Goal: Transaction & Acquisition: Purchase product/service

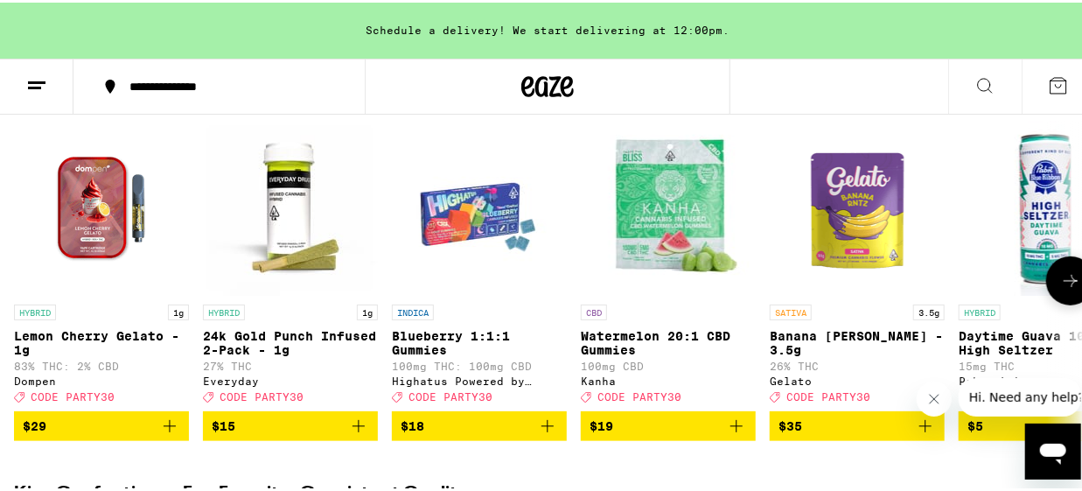
click at [1061, 289] on icon at bounding box center [1070, 278] width 21 height 21
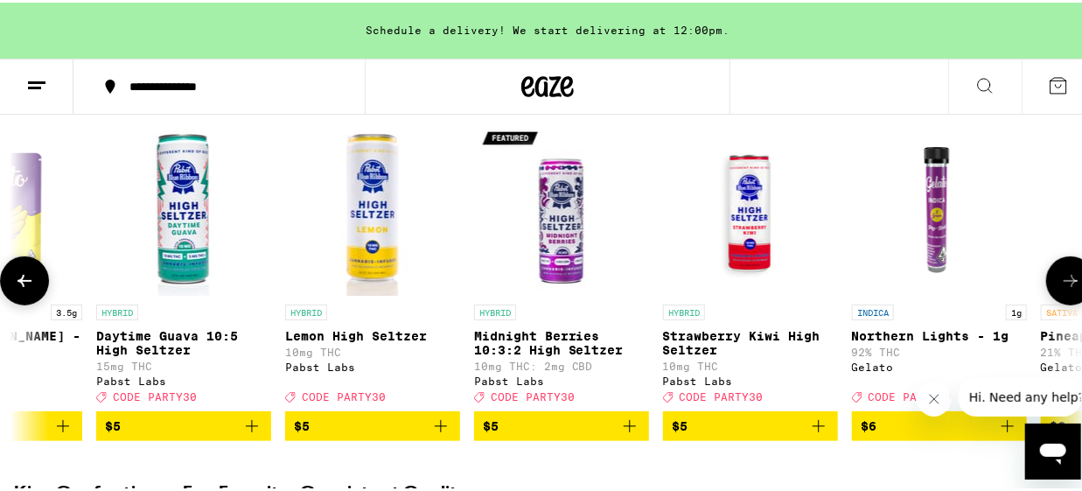
click at [1061, 289] on icon at bounding box center [1070, 278] width 21 height 21
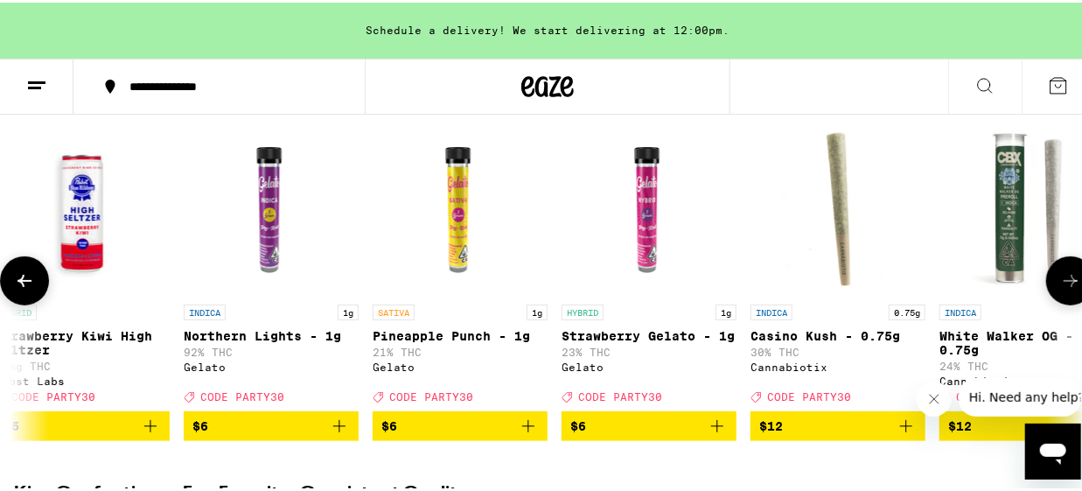
scroll to position [0, 1725]
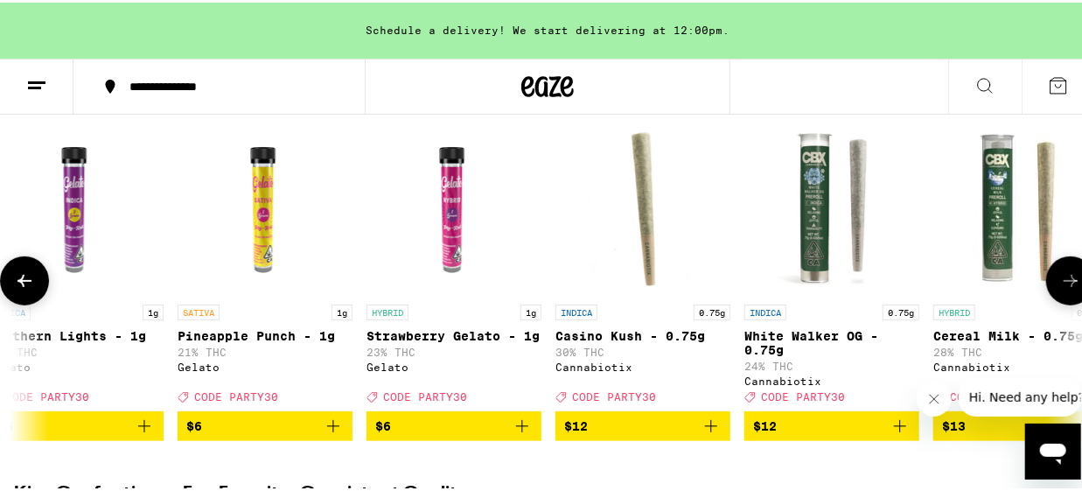
click at [1061, 289] on icon at bounding box center [1070, 278] width 21 height 21
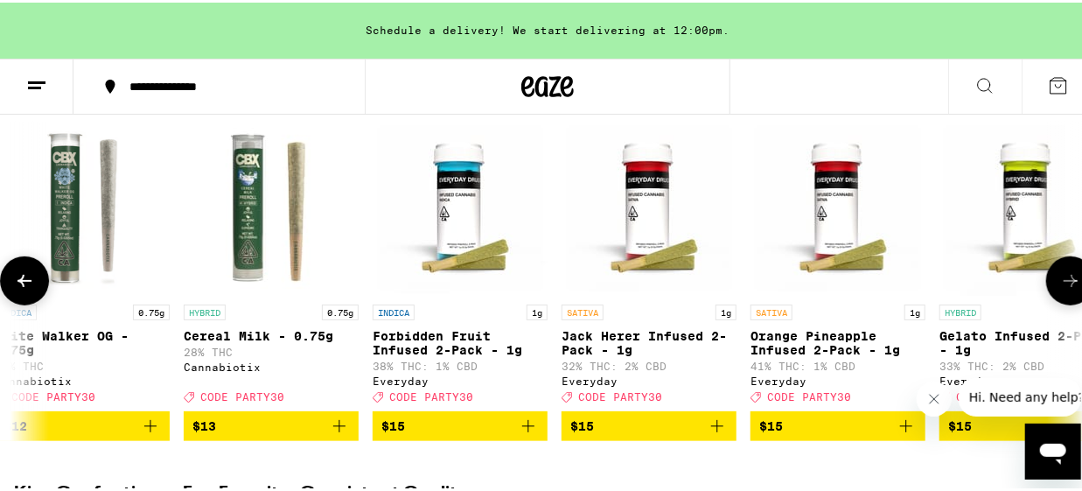
scroll to position [0, 2588]
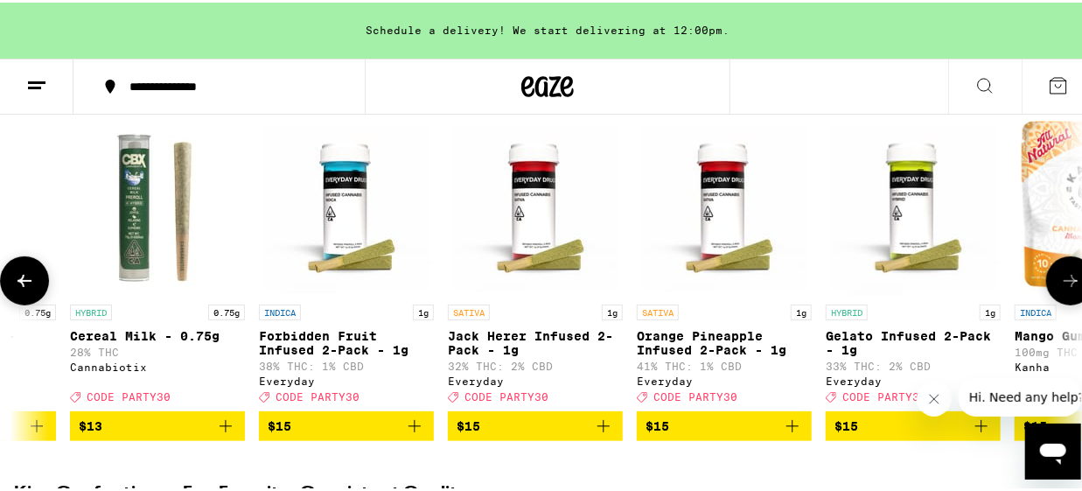
click at [1061, 289] on icon at bounding box center [1070, 278] width 21 height 21
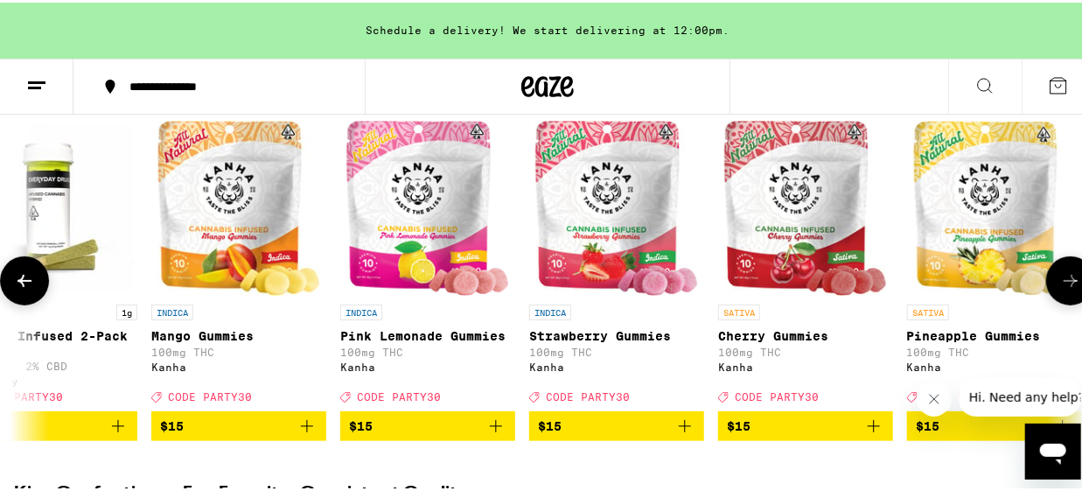
click at [1061, 289] on icon at bounding box center [1070, 278] width 21 height 21
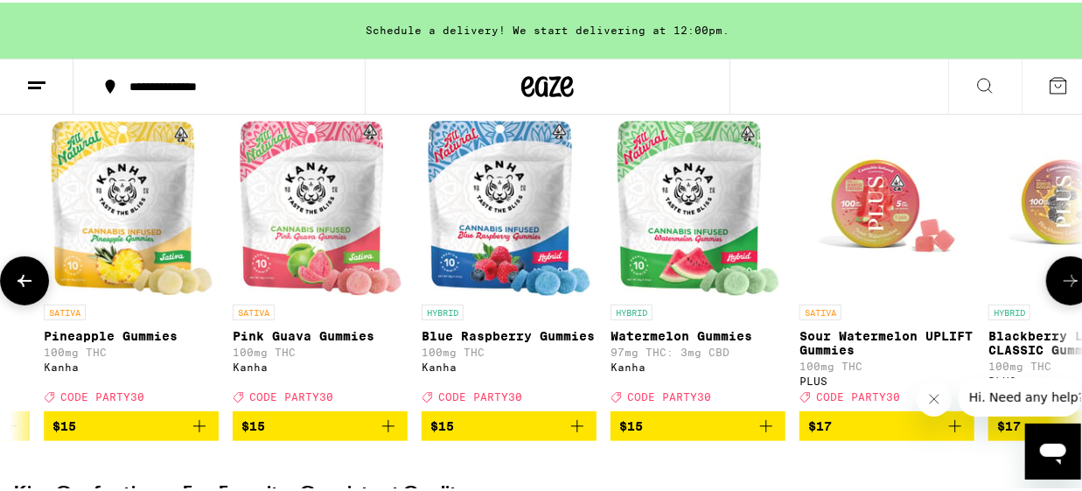
click at [1061, 289] on icon at bounding box center [1070, 278] width 21 height 21
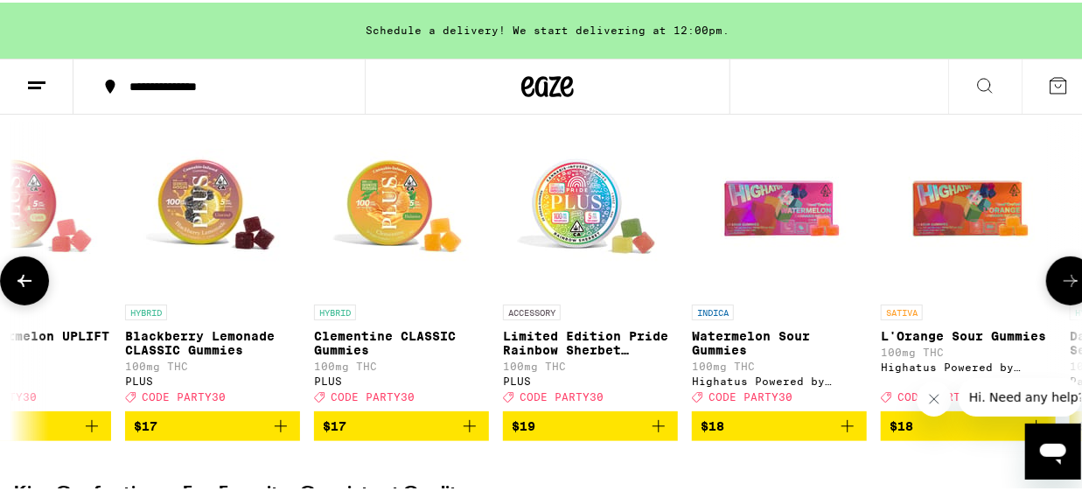
click at [1061, 289] on icon at bounding box center [1070, 278] width 21 height 21
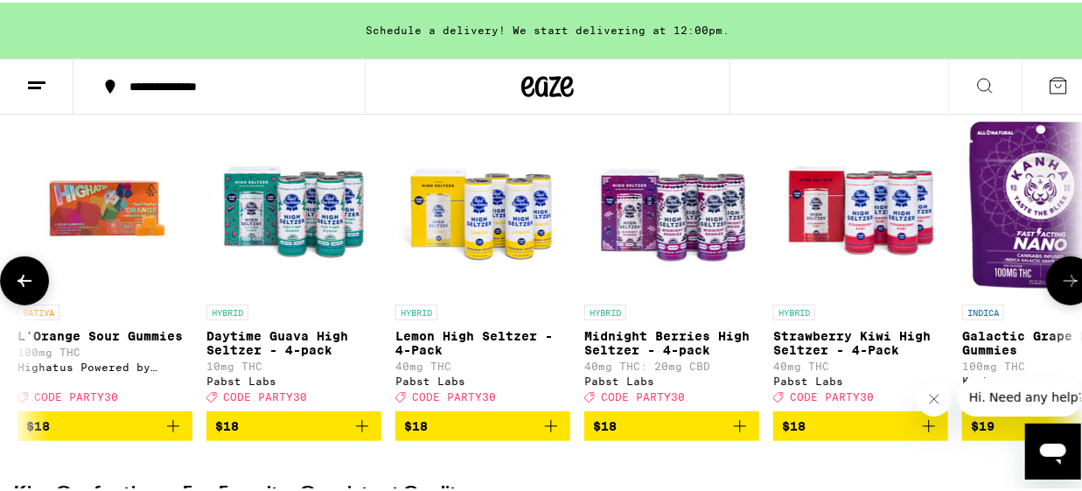
click at [1061, 289] on icon at bounding box center [1070, 278] width 21 height 21
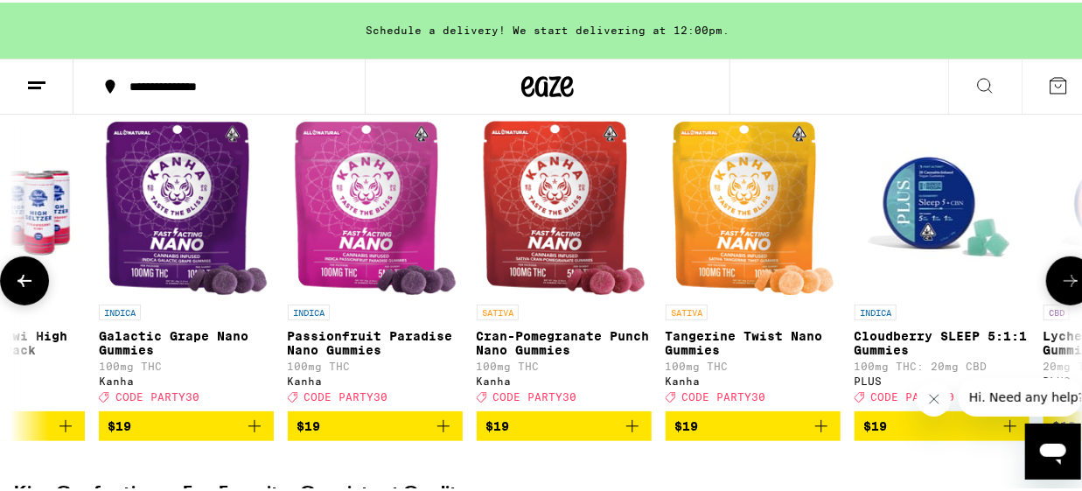
click at [1061, 289] on icon at bounding box center [1070, 278] width 21 height 21
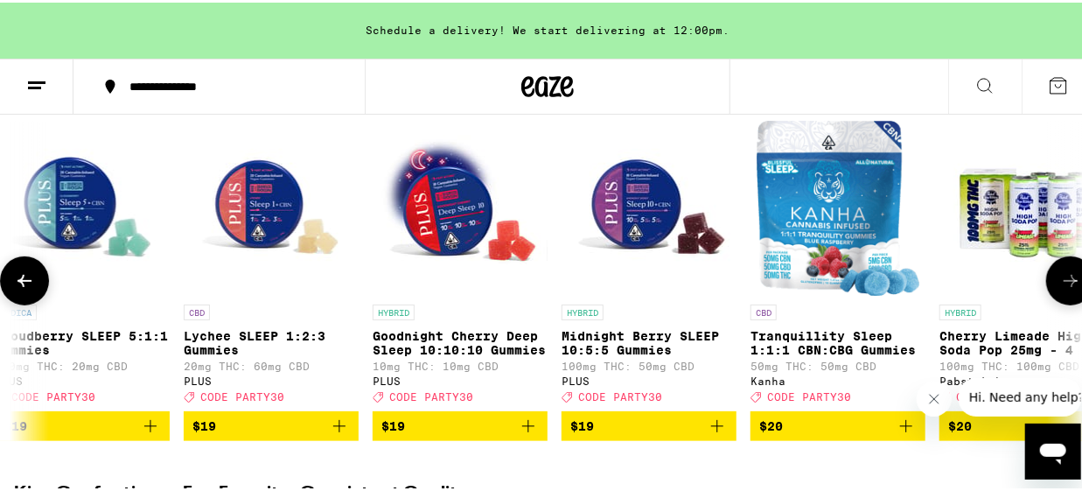
scroll to position [0, 7766]
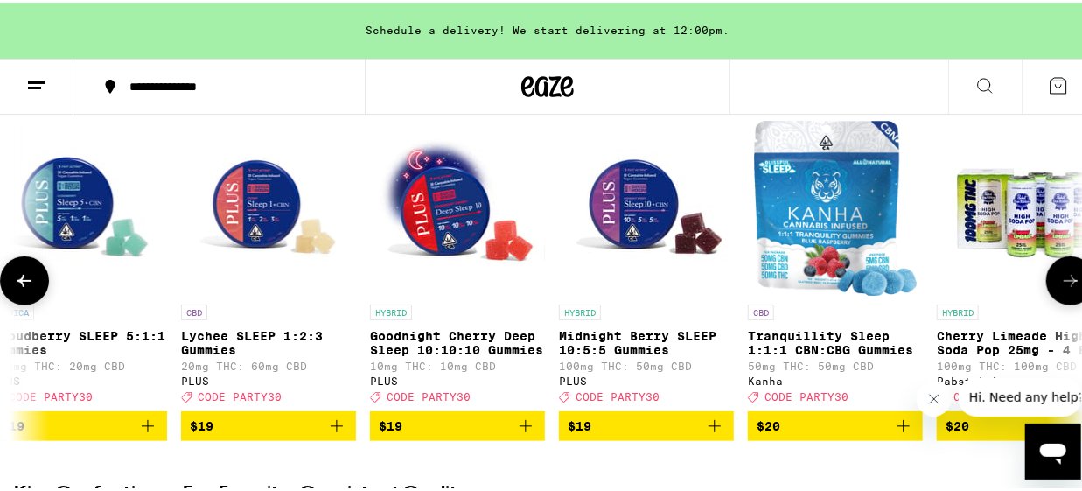
click at [1061, 289] on icon at bounding box center [1070, 278] width 21 height 21
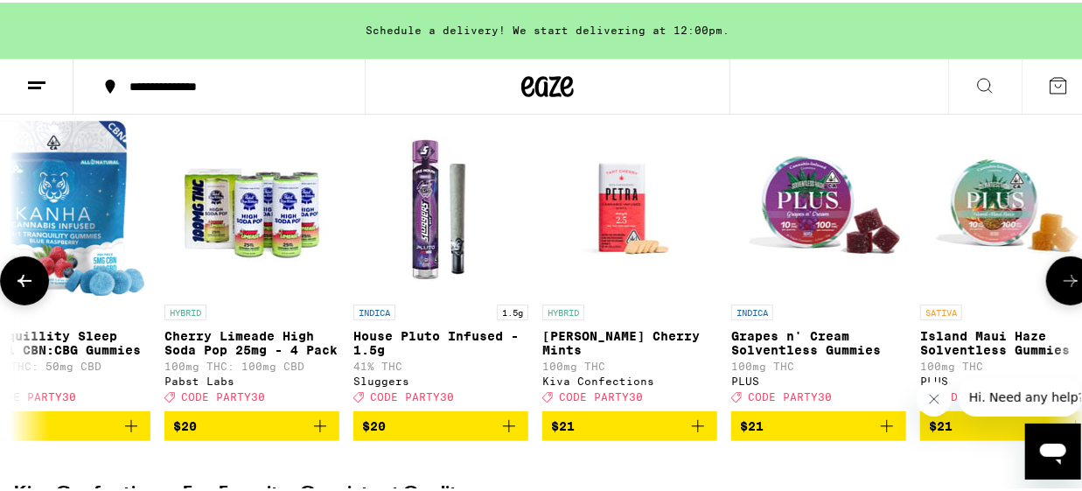
scroll to position [0, 8629]
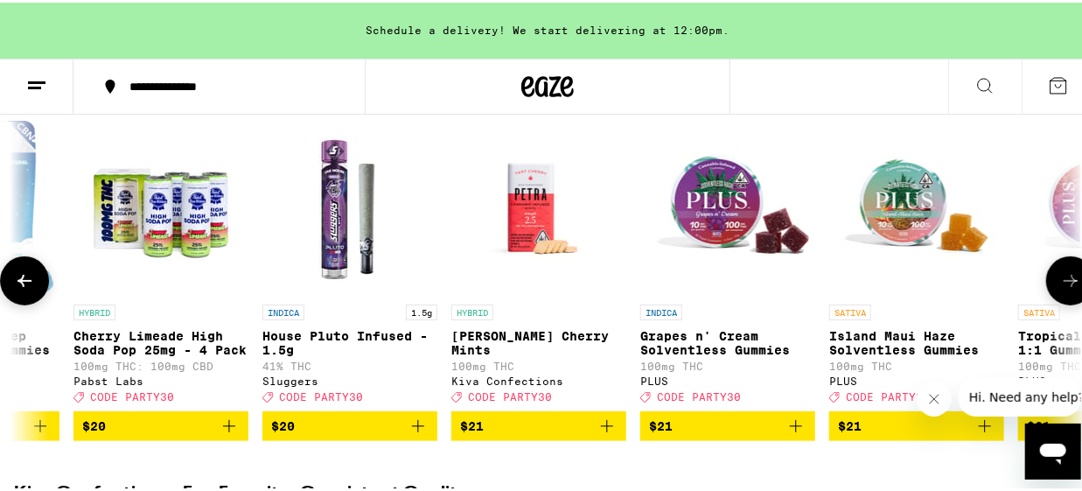
click at [1061, 289] on icon at bounding box center [1070, 278] width 21 height 21
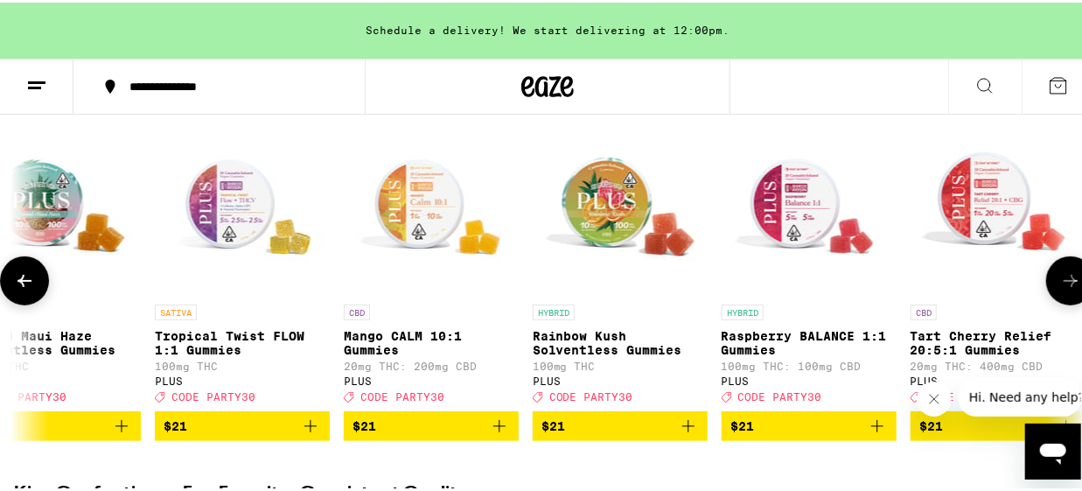
click at [1061, 289] on icon at bounding box center [1070, 278] width 21 height 21
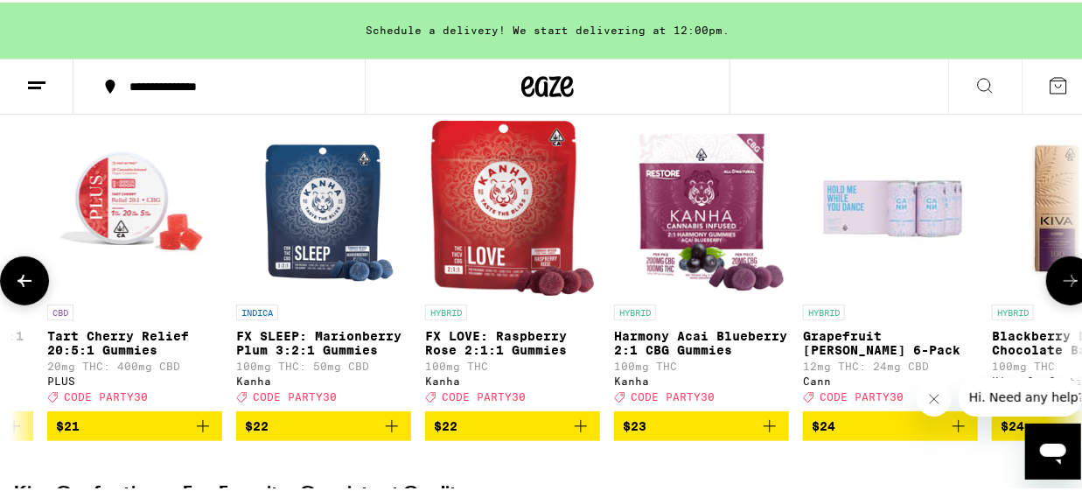
click at [1061, 289] on icon at bounding box center [1070, 278] width 21 height 21
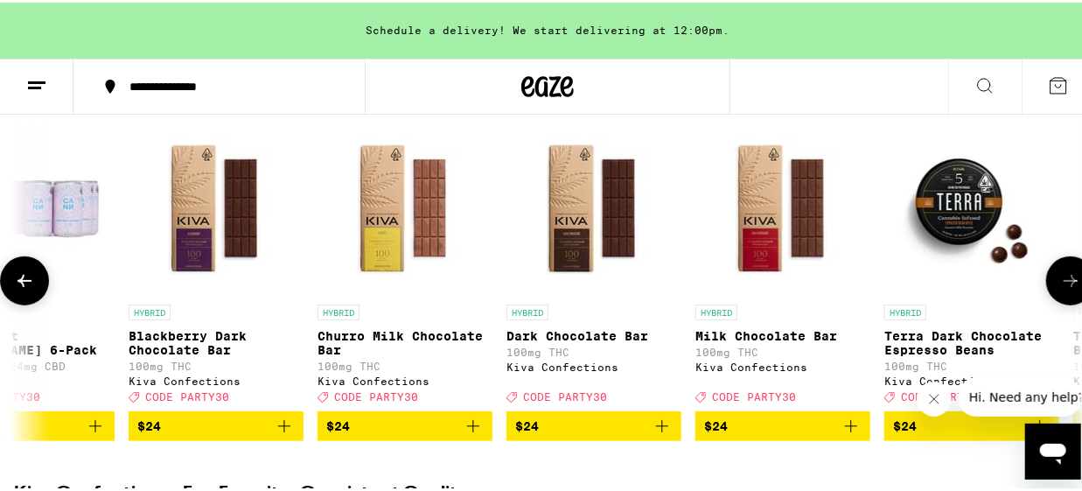
click at [1061, 289] on icon at bounding box center [1070, 278] width 21 height 21
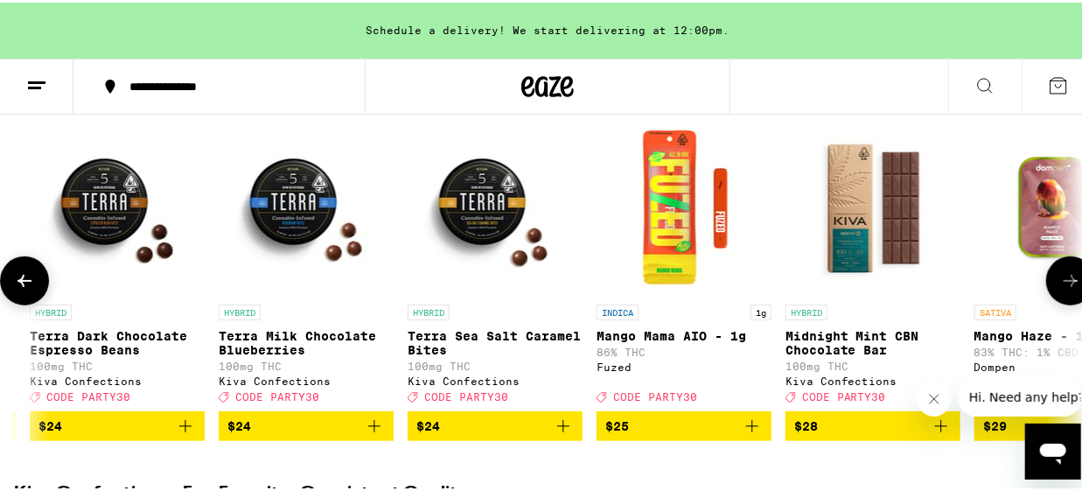
scroll to position [0, 12082]
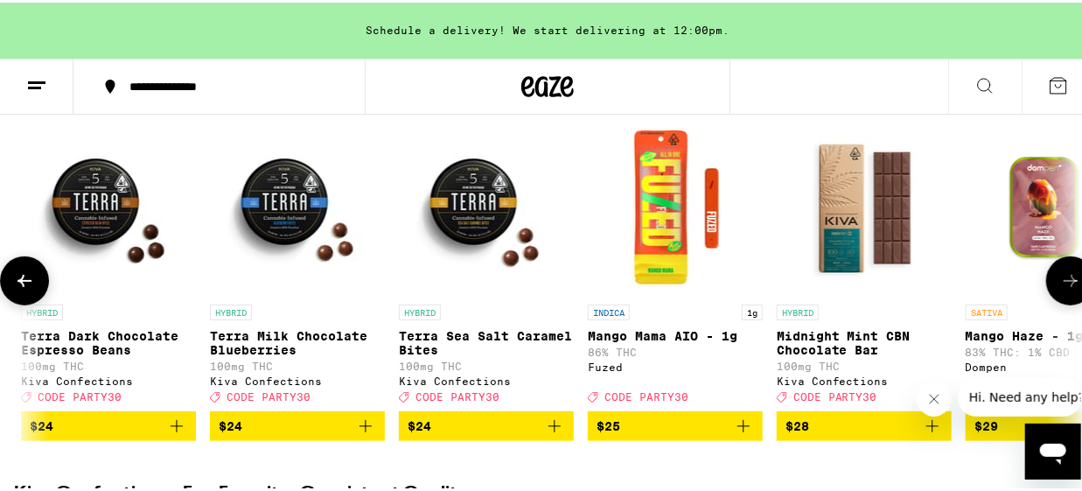
click at [1061, 289] on icon at bounding box center [1070, 278] width 21 height 21
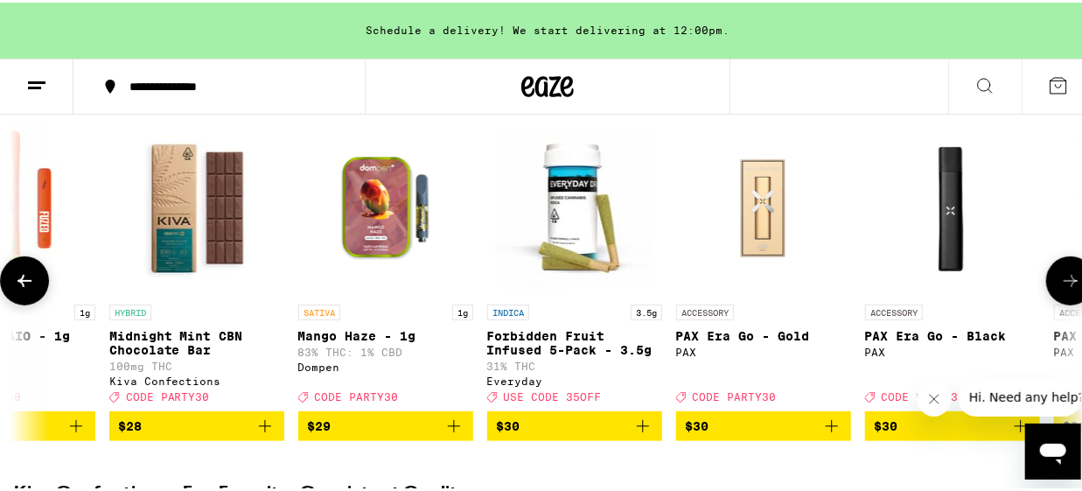
scroll to position [0, 12945]
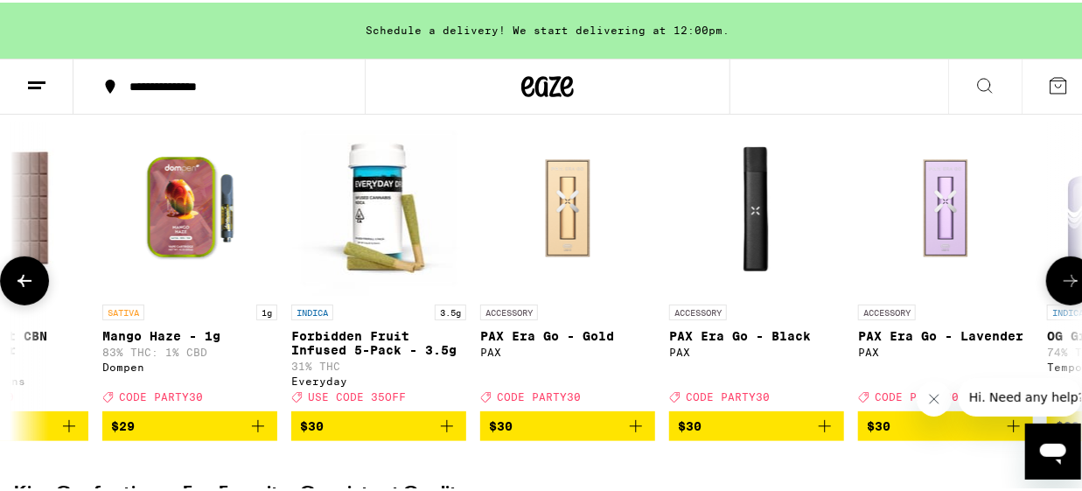
click at [375, 434] on span "$30" at bounding box center [378, 423] width 157 height 21
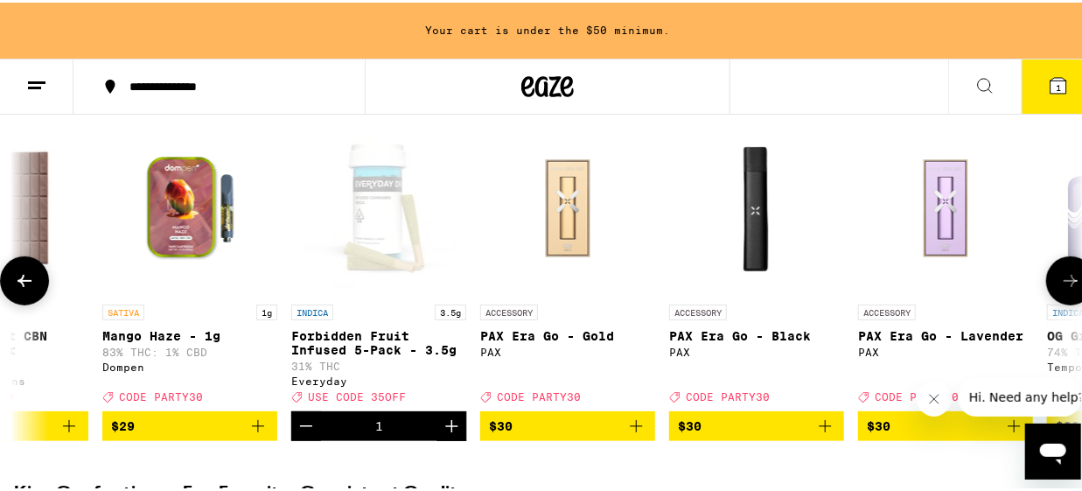
click at [1063, 284] on icon at bounding box center [1070, 278] width 14 height 12
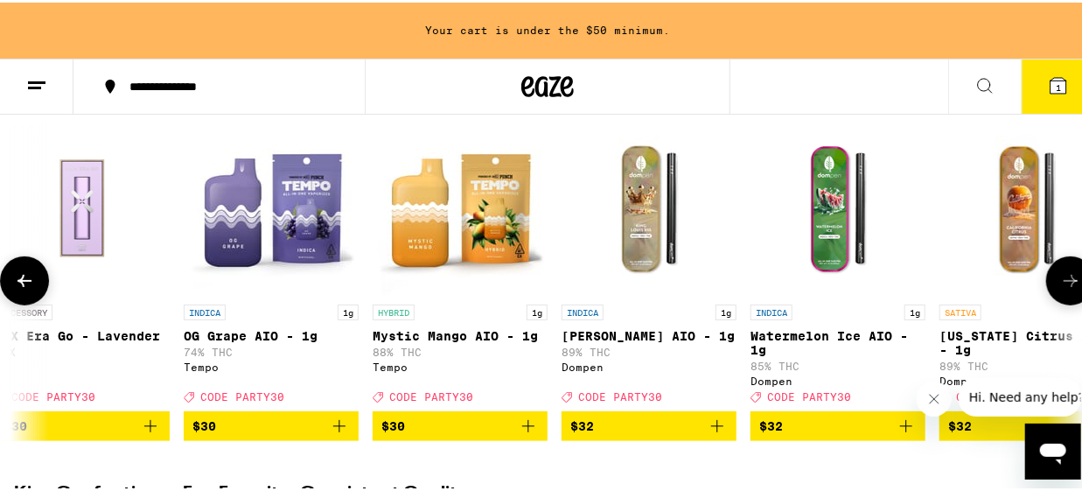
click at [1063, 284] on icon at bounding box center [1070, 278] width 14 height 12
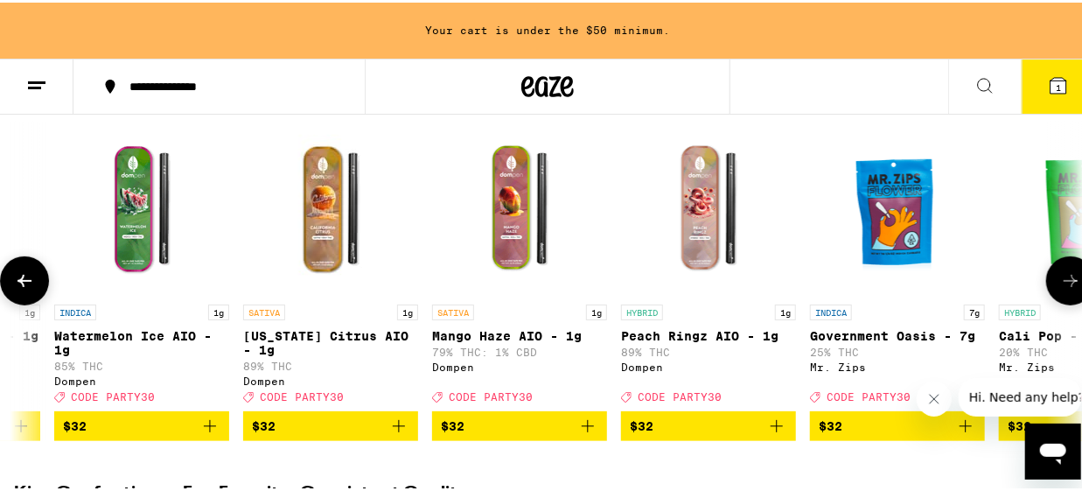
scroll to position [0, 14671]
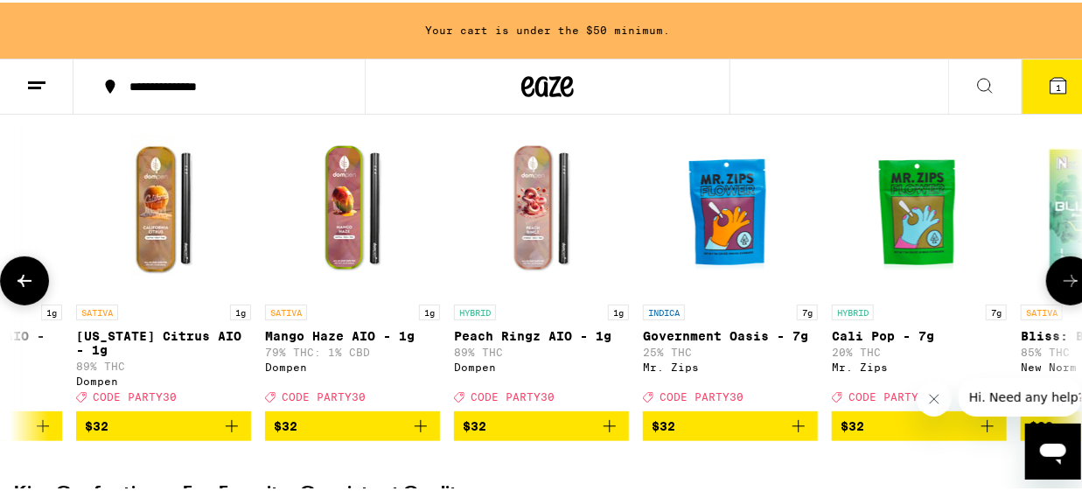
click at [1063, 283] on icon at bounding box center [1070, 278] width 14 height 12
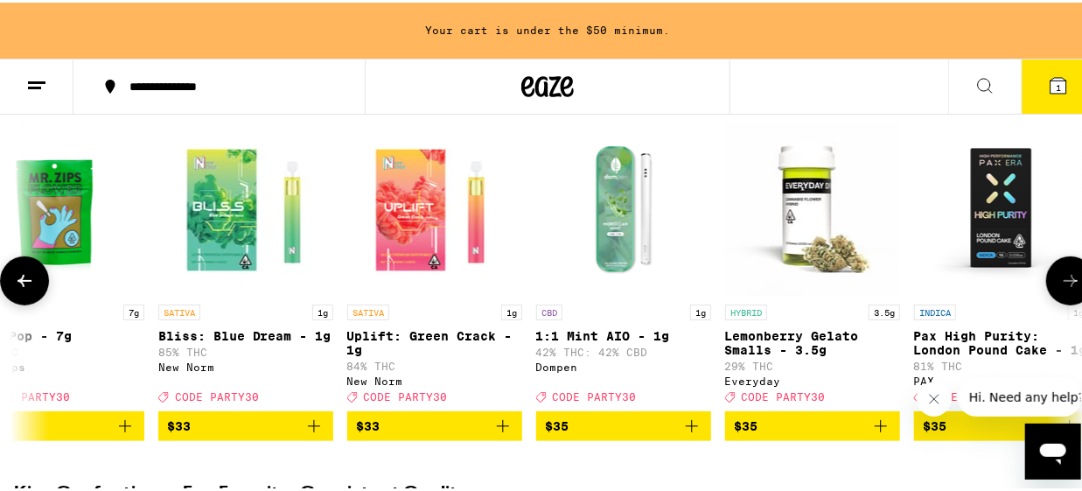
click at [1063, 283] on icon at bounding box center [1070, 278] width 14 height 12
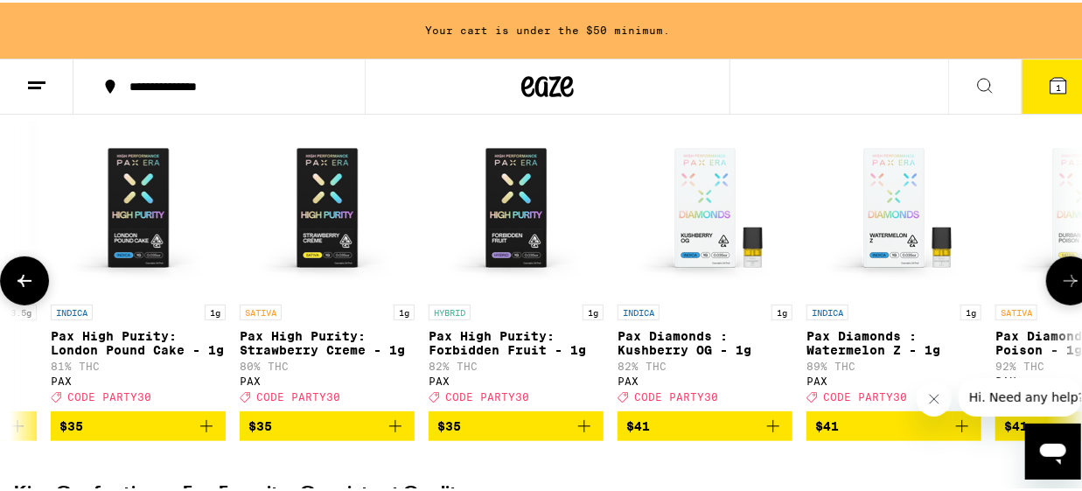
click at [1063, 283] on icon at bounding box center [1070, 278] width 14 height 12
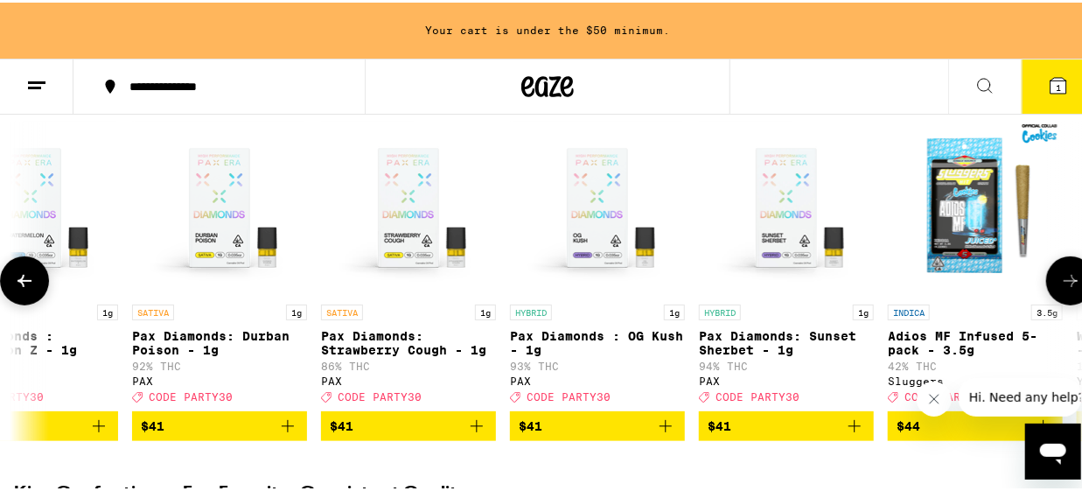
click at [1063, 283] on icon at bounding box center [1070, 278] width 14 height 12
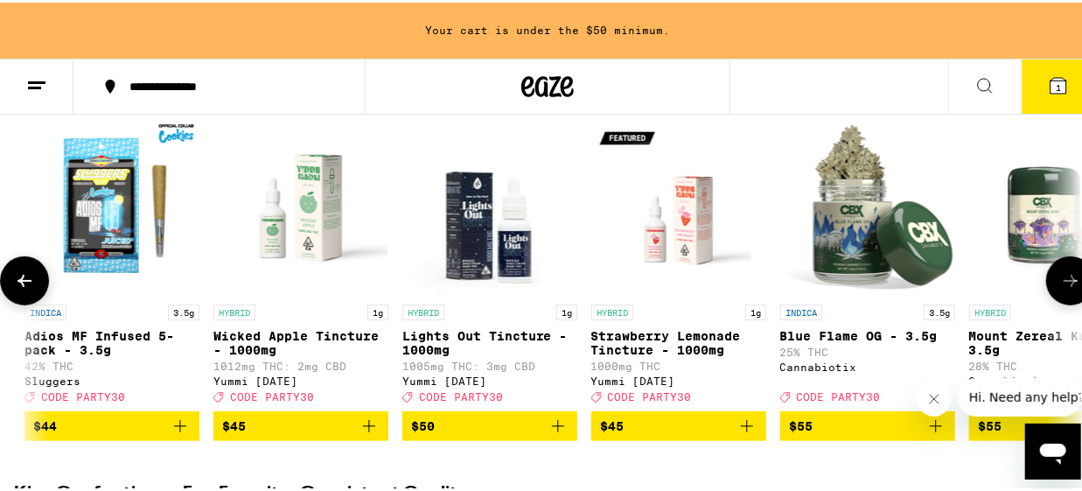
click at [1063, 283] on icon at bounding box center [1070, 278] width 14 height 12
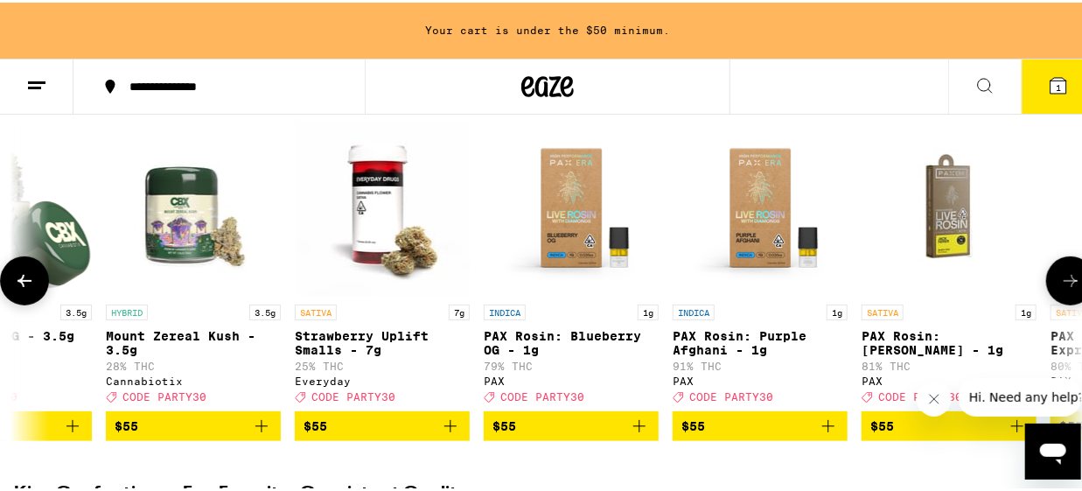
click at [1063, 283] on icon at bounding box center [1070, 278] width 14 height 12
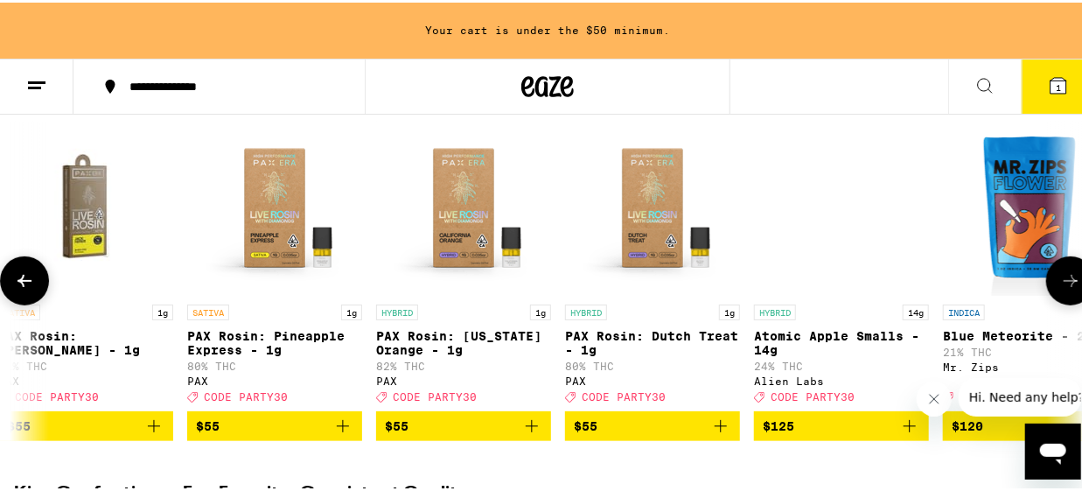
click at [1063, 283] on icon at bounding box center [1070, 278] width 14 height 12
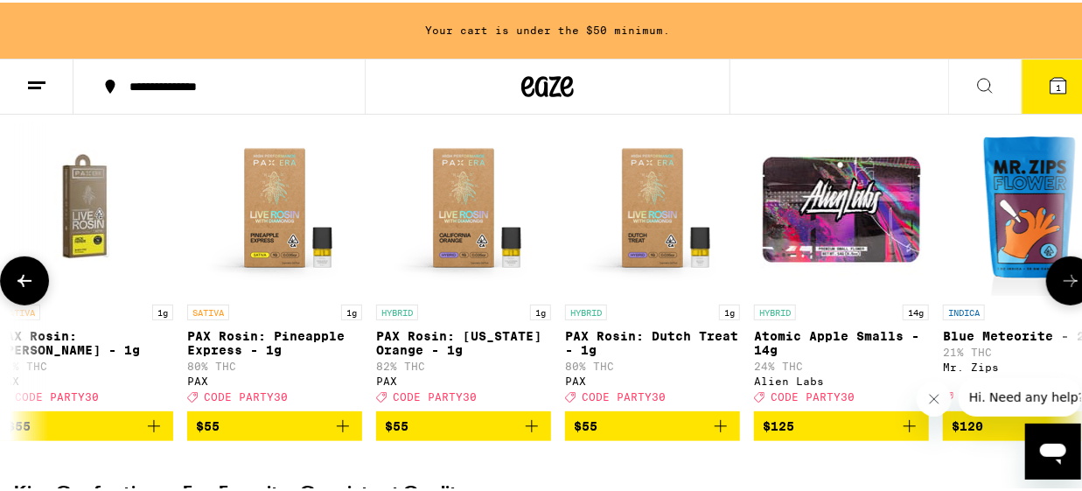
scroll to position [0, 19911]
